Goal: Navigation & Orientation: Find specific page/section

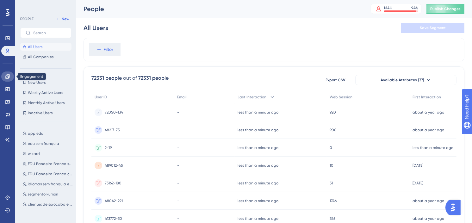
click at [8, 73] on link at bounding box center [7, 77] width 13 height 10
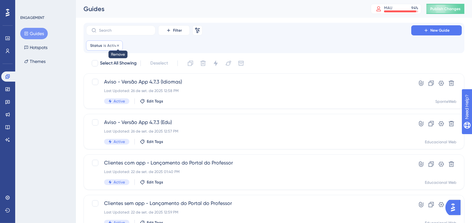
click at [116, 44] on icon at bounding box center [118, 46] width 4 height 4
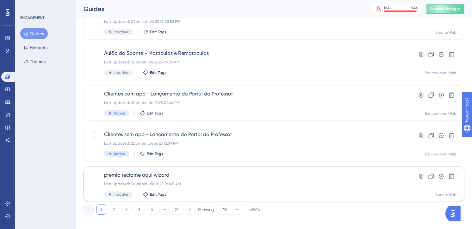
scroll to position [263, 0]
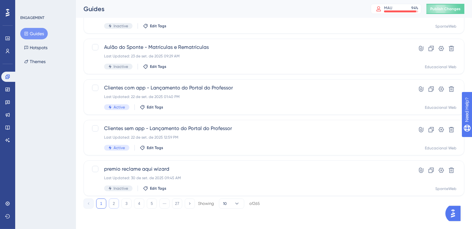
click at [113, 203] on button "2" at bounding box center [114, 203] width 10 height 10
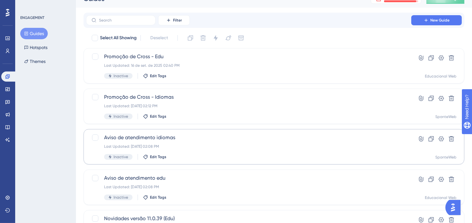
scroll to position [0, 0]
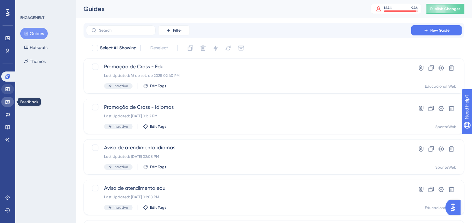
drag, startPoint x: 5, startPoint y: 103, endPoint x: 8, endPoint y: 85, distance: 18.6
click at [5, 103] on icon at bounding box center [7, 101] width 5 height 5
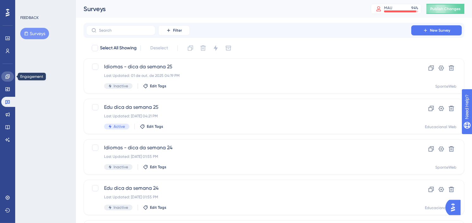
click at [9, 75] on icon at bounding box center [7, 76] width 5 height 5
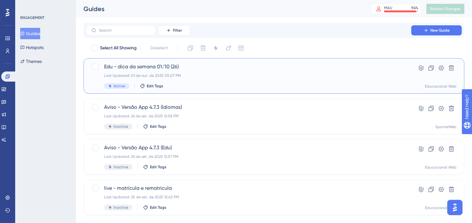
click at [260, 76] on div "Last Updated: 01 de out. de 2025 05:07 PM" at bounding box center [248, 75] width 289 height 5
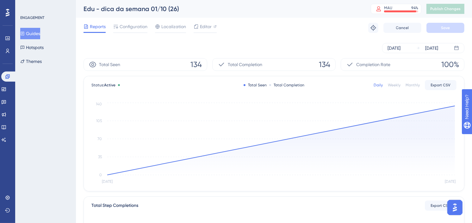
click at [40, 33] on button "Guides" at bounding box center [30, 33] width 20 height 11
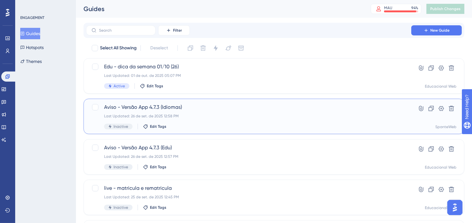
click at [165, 113] on div "Aviso - Versão App 4.7.3 (Idiomas) Last Updated: 26 de set. de 2025 12:58 PM In…" at bounding box center [248, 117] width 289 height 26
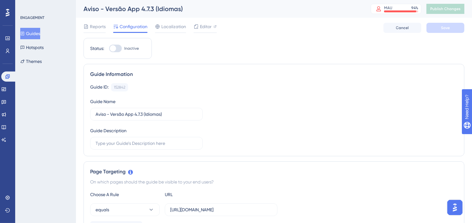
click at [40, 35] on button "Guides" at bounding box center [30, 33] width 20 height 11
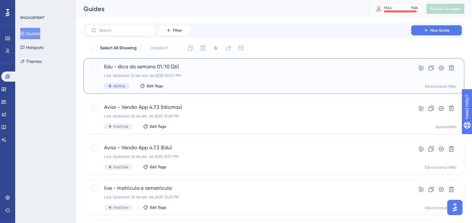
click at [220, 78] on div "Last Updated: 01 de out. de 2025 05:07 PM" at bounding box center [248, 75] width 289 height 5
